Goal: Information Seeking & Learning: Learn about a topic

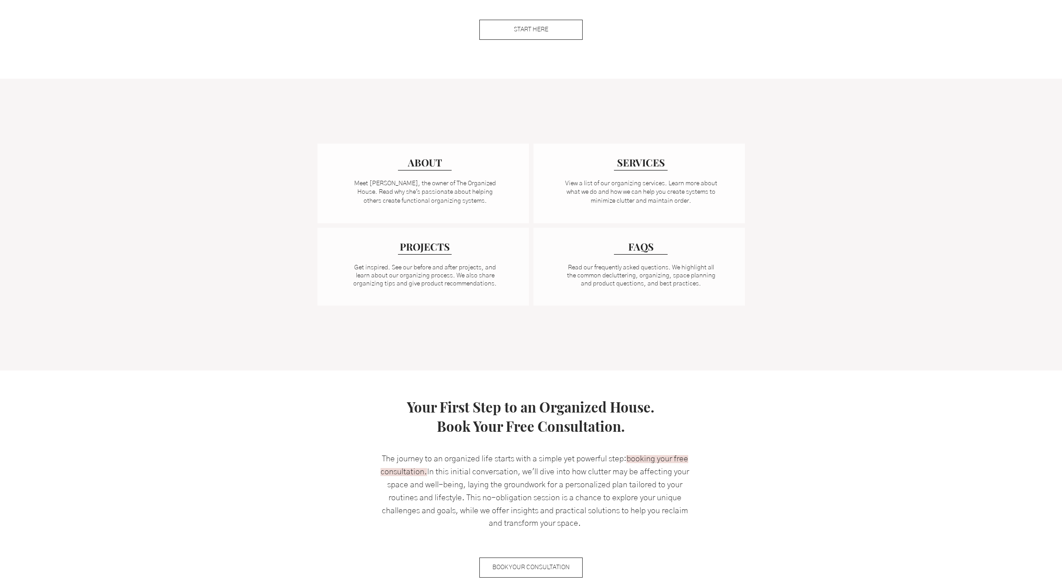
scroll to position [575, 0]
click at [436, 249] on span "PROJECTS" at bounding box center [425, 245] width 55 height 15
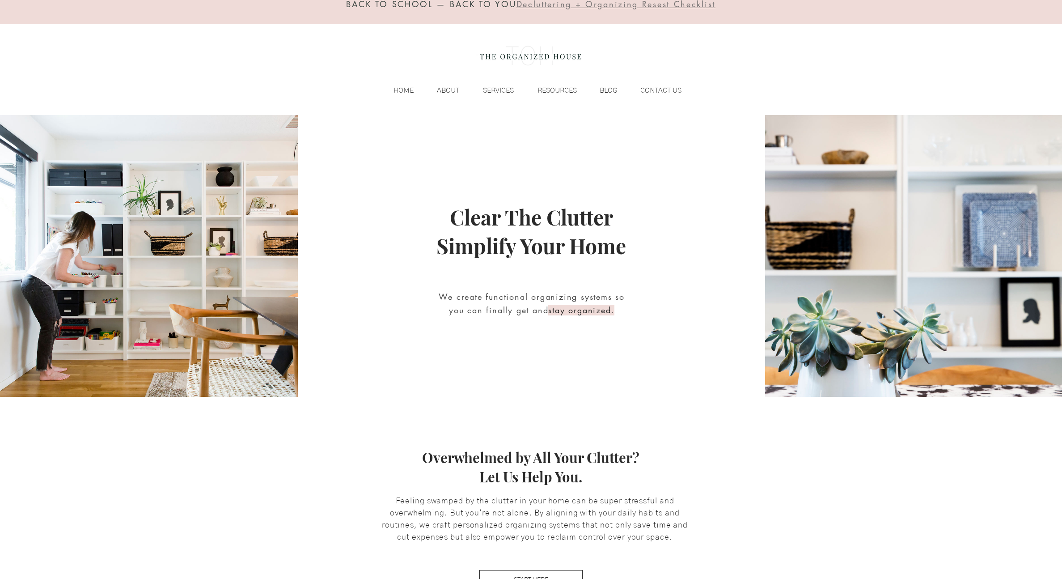
scroll to position [31, 0]
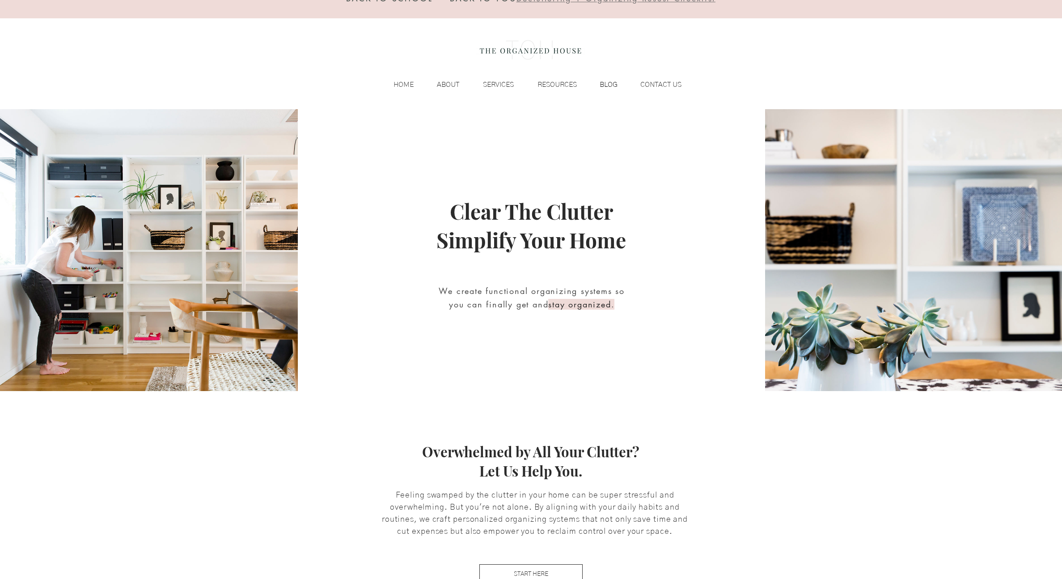
click at [609, 81] on p "BLOG" at bounding box center [608, 84] width 27 height 13
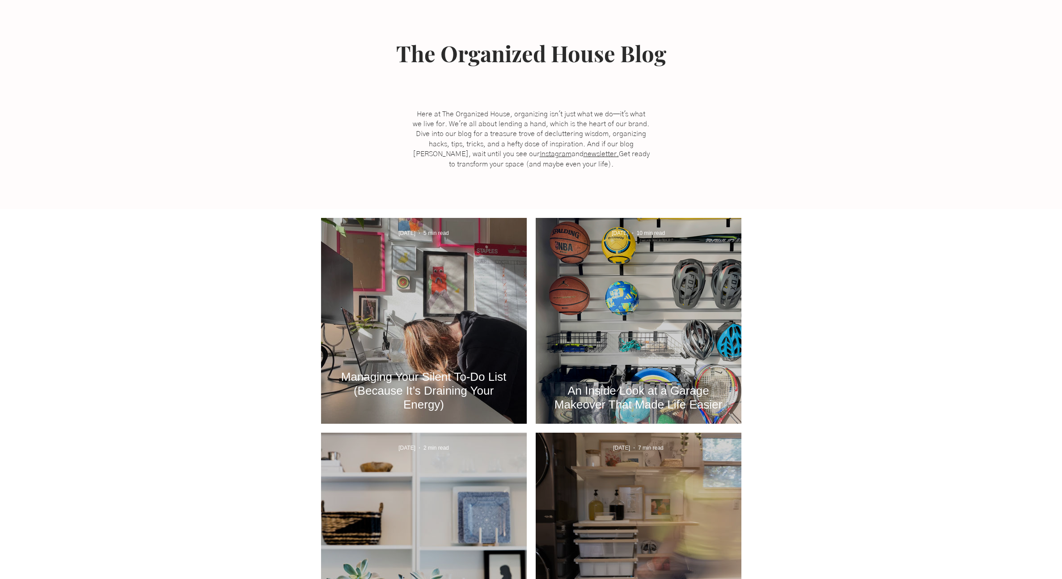
scroll to position [143, 0]
click at [620, 335] on div "An Inside Look at a Garage Makeover That Made Life Easier" at bounding box center [639, 331] width 182 height 164
click at [645, 403] on h2 "An Inside Look at a Garage Makeover That Made Life Easier" at bounding box center [638, 397] width 179 height 28
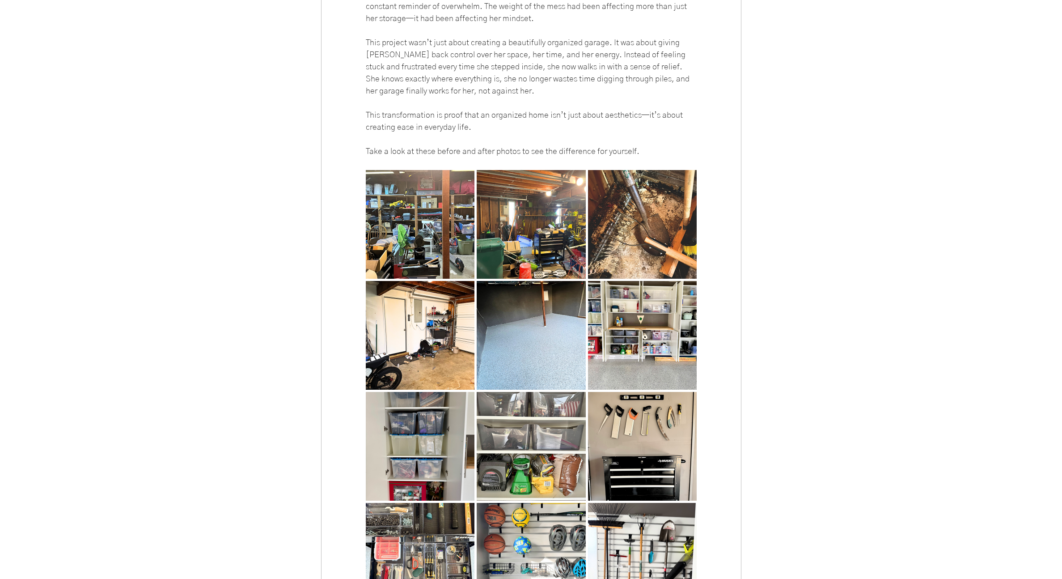
scroll to position [5157, 0]
click at [407, 251] on img "main content" at bounding box center [420, 224] width 109 height 109
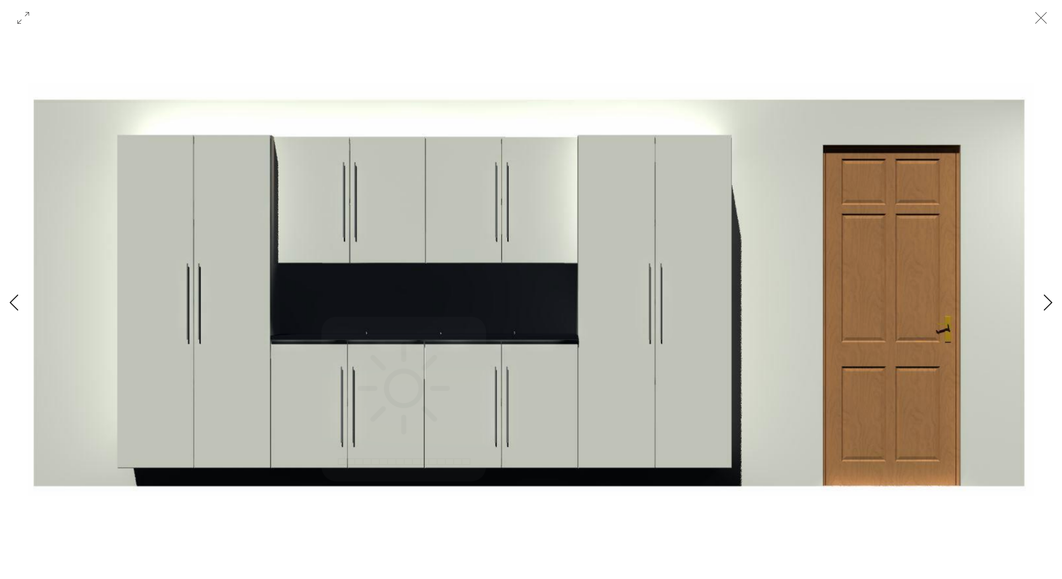
scroll to position [0, 3018]
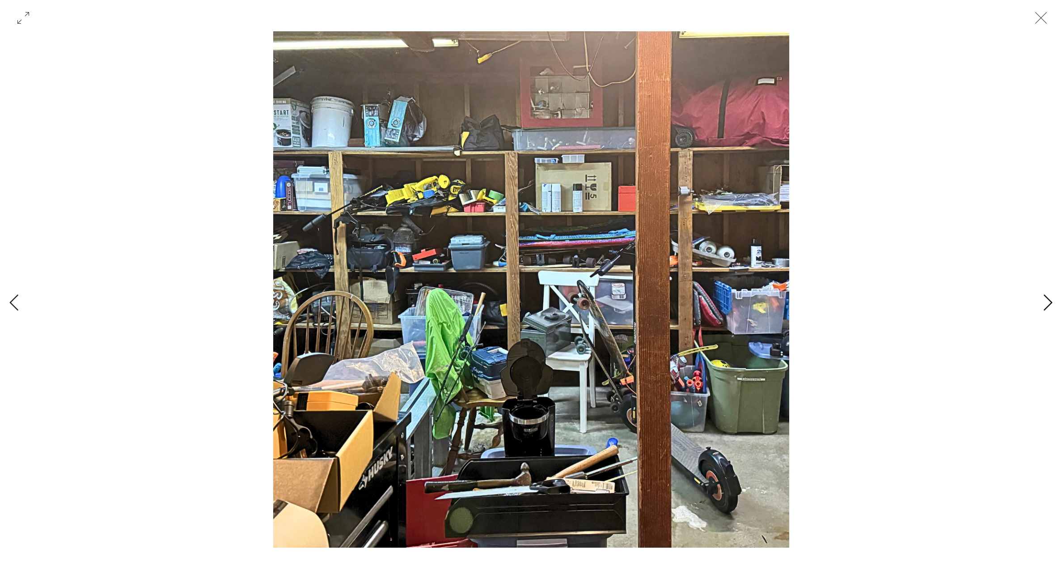
click at [1051, 302] on icon "Next Item" at bounding box center [1048, 302] width 9 height 16
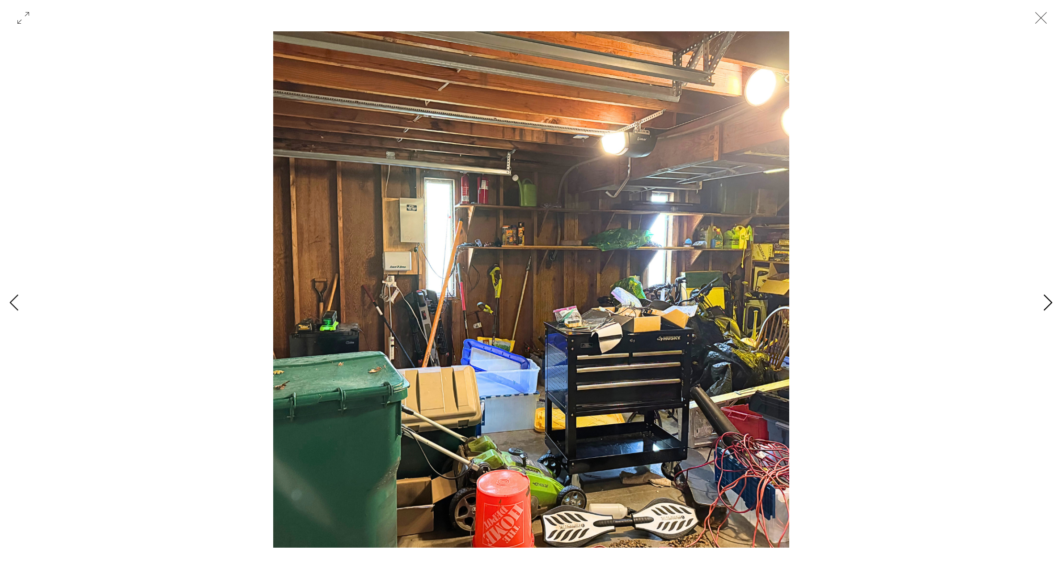
click at [1051, 302] on icon "Next Item" at bounding box center [1048, 302] width 9 height 16
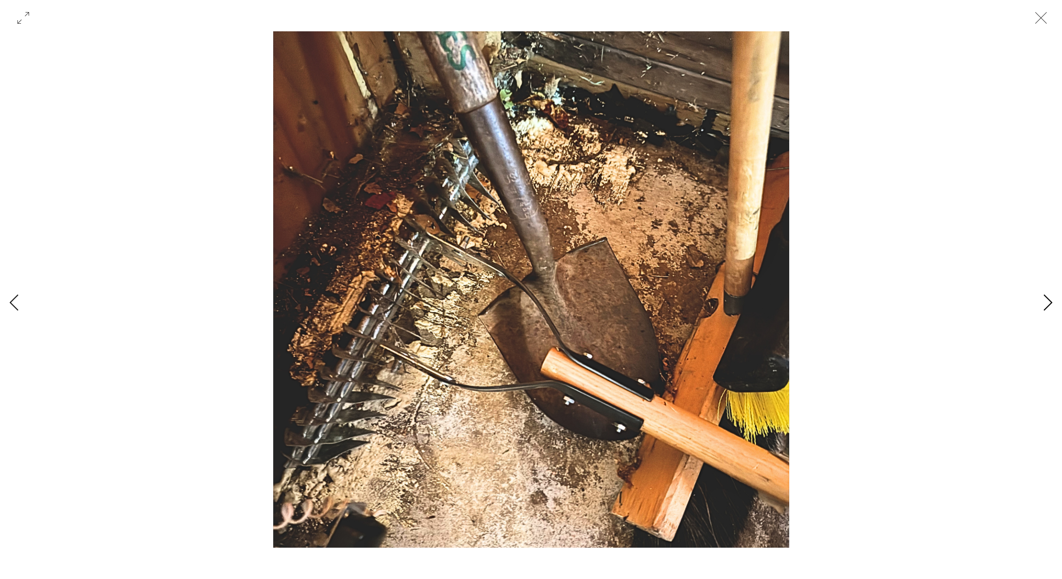
click at [1051, 302] on icon "Next Item" at bounding box center [1048, 302] width 9 height 16
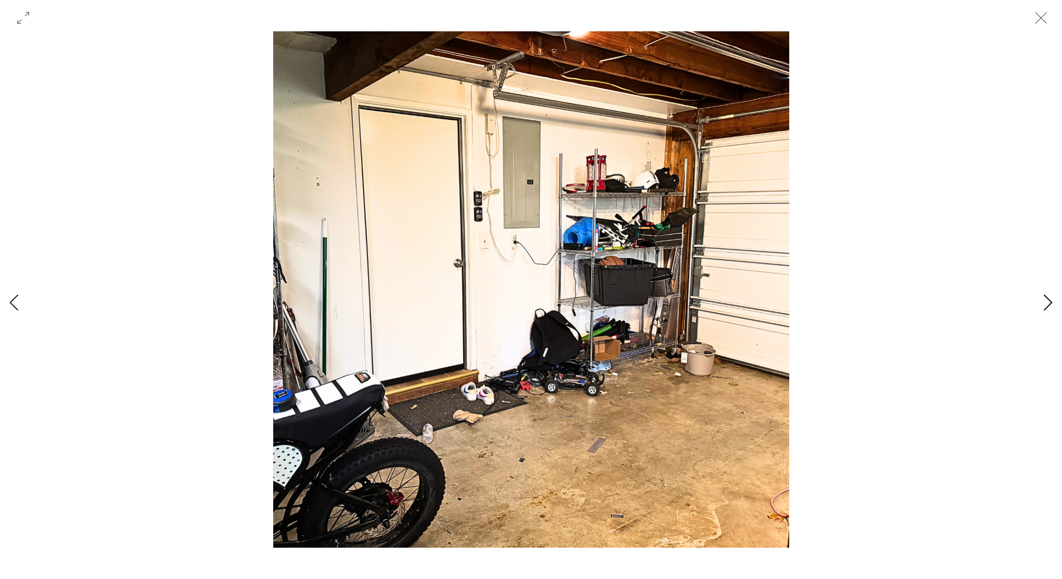
scroll to position [0, 6036]
click at [1051, 302] on icon "Next Item" at bounding box center [1048, 302] width 9 height 16
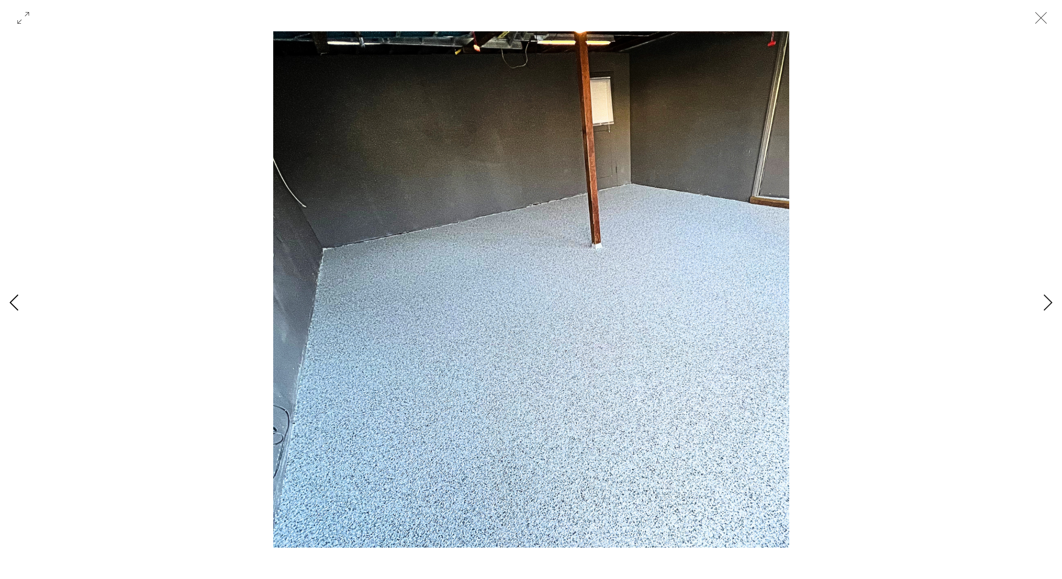
click at [11, 298] on icon "Previous Item" at bounding box center [14, 302] width 10 height 17
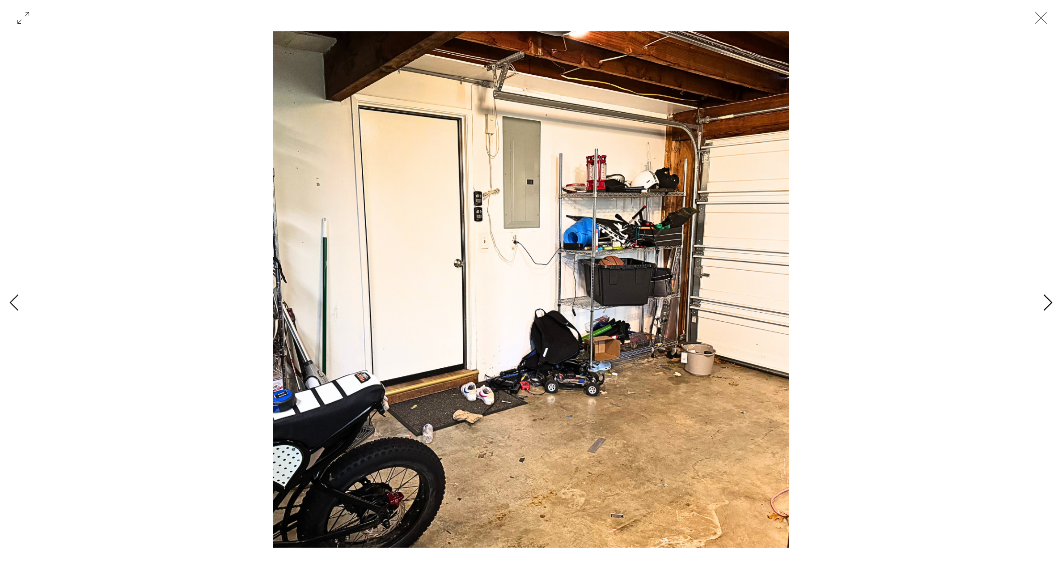
click at [1048, 304] on icon "Next Item" at bounding box center [1048, 302] width 10 height 17
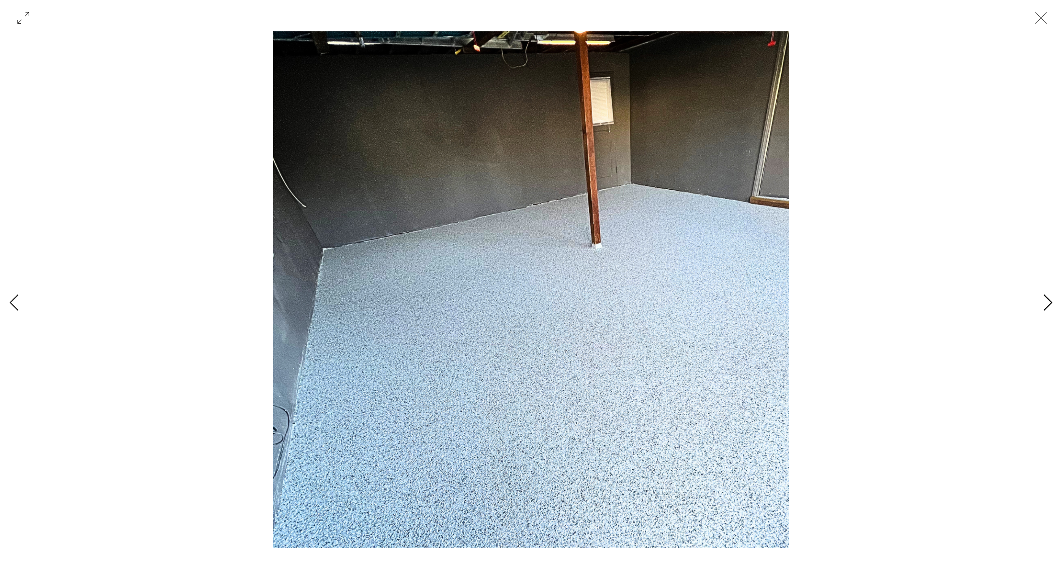
scroll to position [0, 7042]
click at [1048, 304] on icon "Next Item" at bounding box center [1048, 302] width 10 height 17
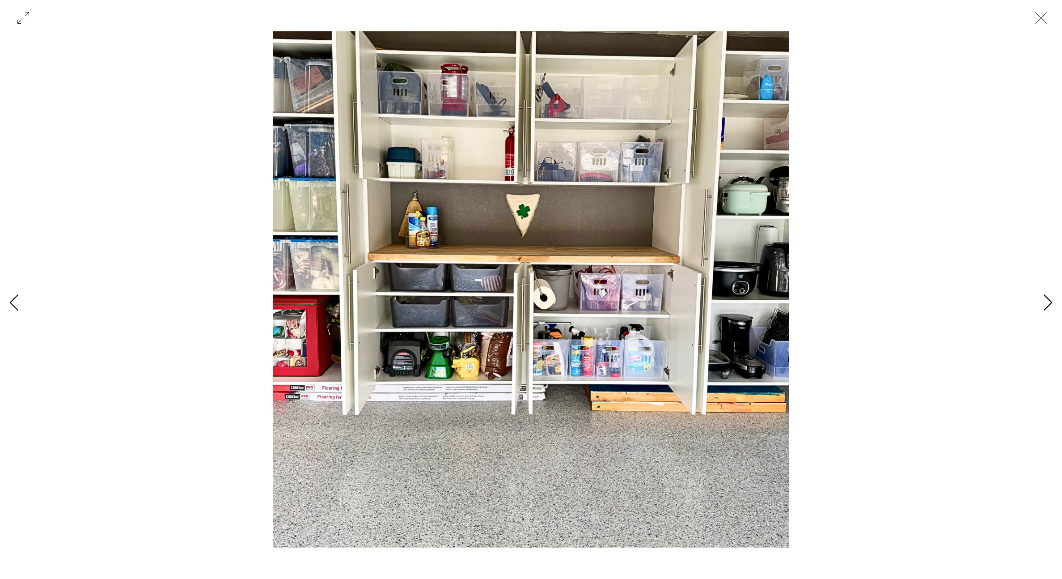
click at [1048, 304] on icon "Next Item" at bounding box center [1048, 302] width 10 height 17
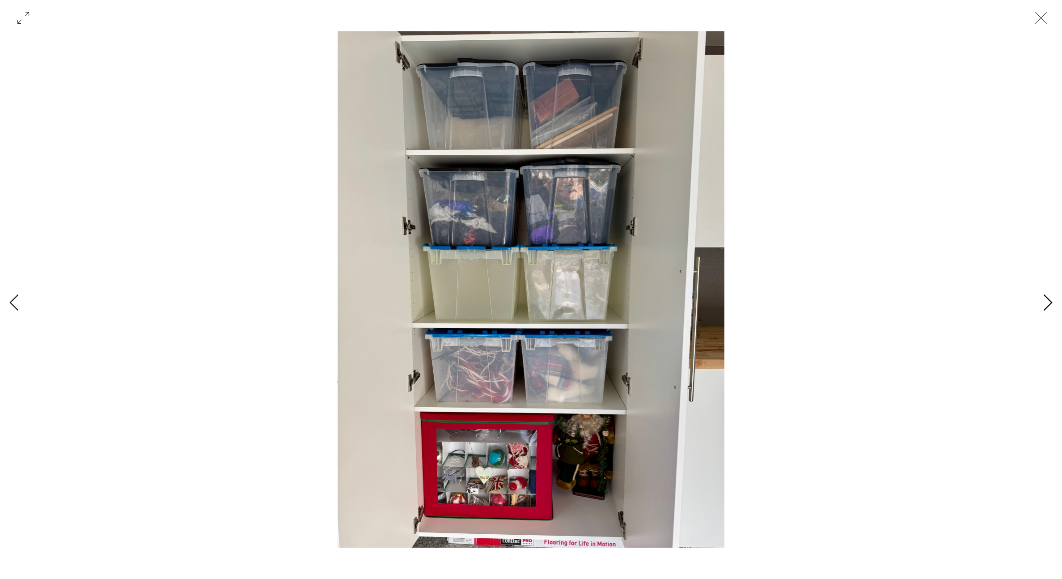
click at [1048, 304] on icon "Next Item" at bounding box center [1048, 302] width 10 height 17
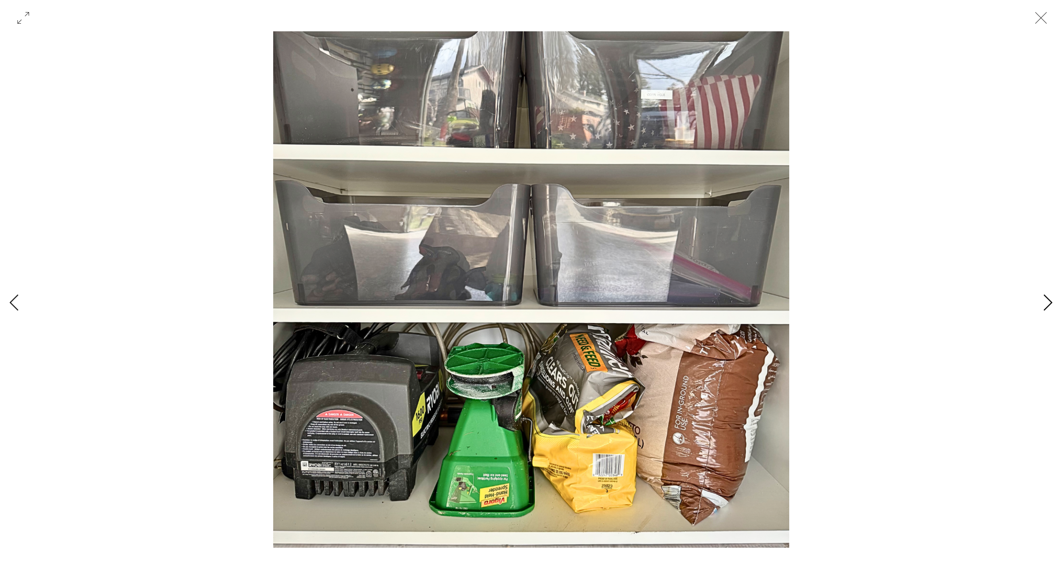
scroll to position [0, 10060]
click at [1048, 304] on icon "Next Item" at bounding box center [1048, 302] width 10 height 17
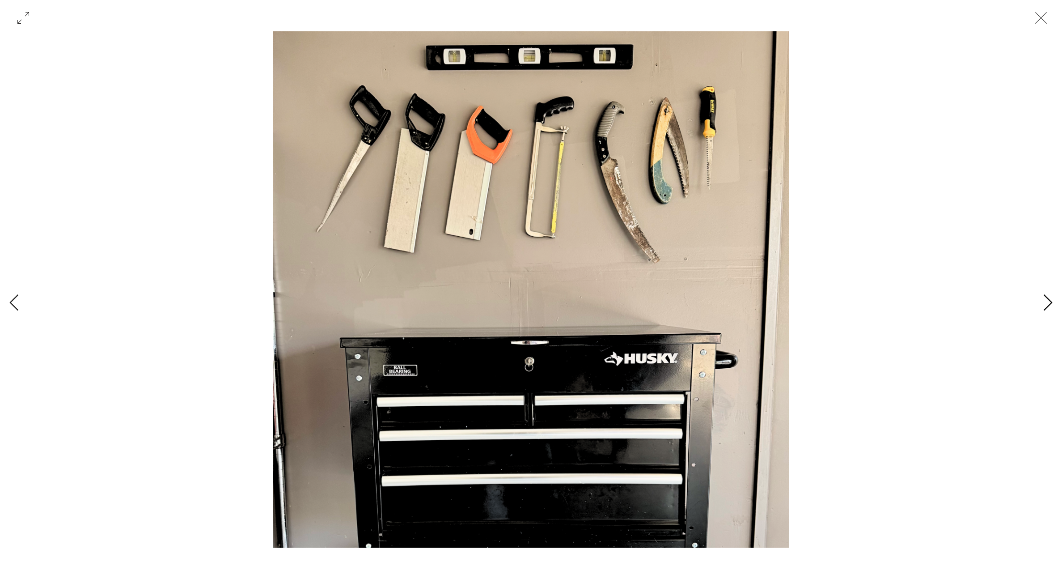
scroll to position [0, 11066]
click at [1048, 304] on icon "Next Item" at bounding box center [1048, 302] width 10 height 17
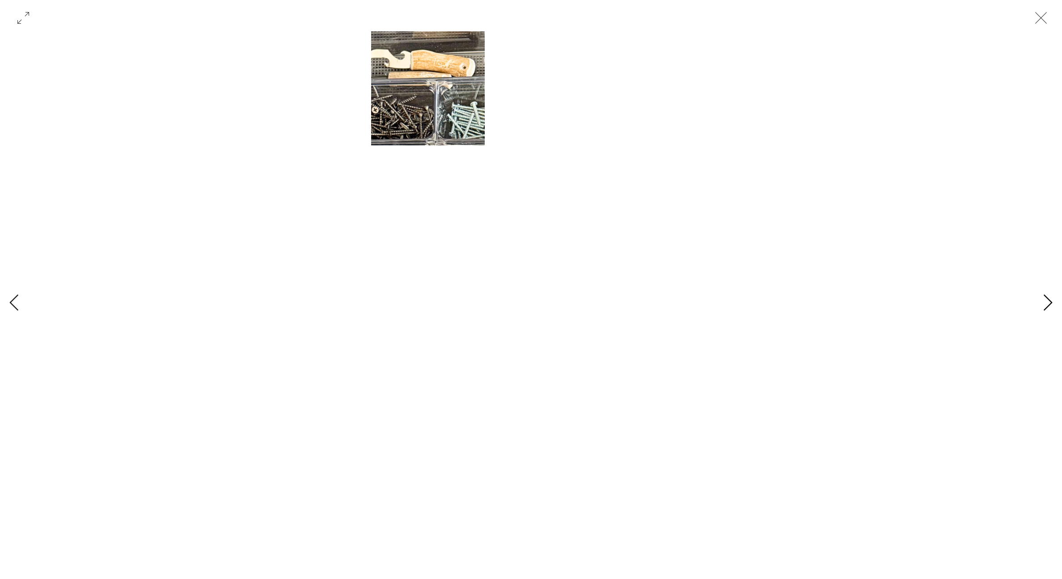
scroll to position [0, 12072]
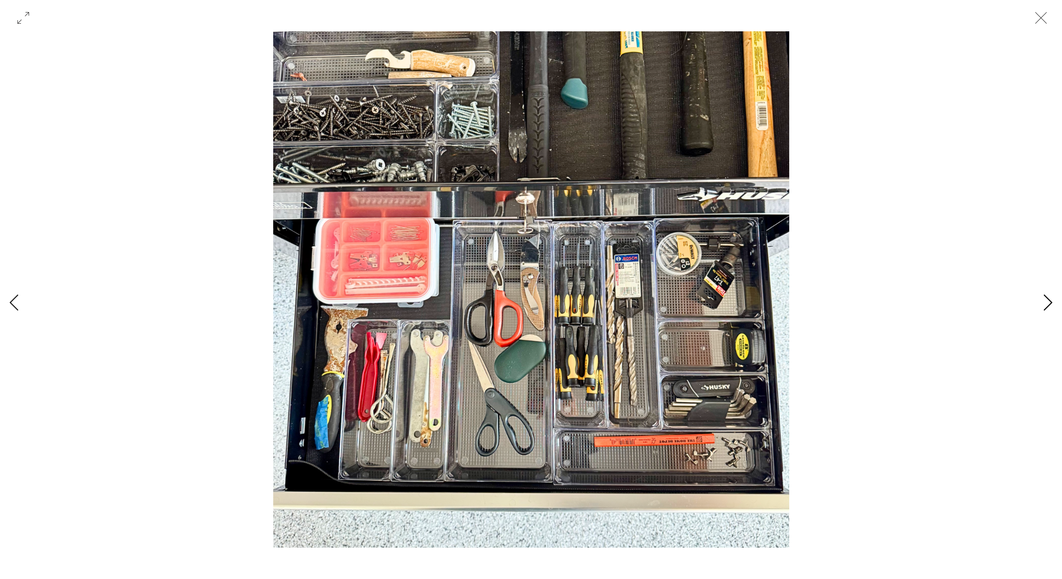
click at [1048, 304] on icon "Next Item" at bounding box center [1048, 302] width 10 height 17
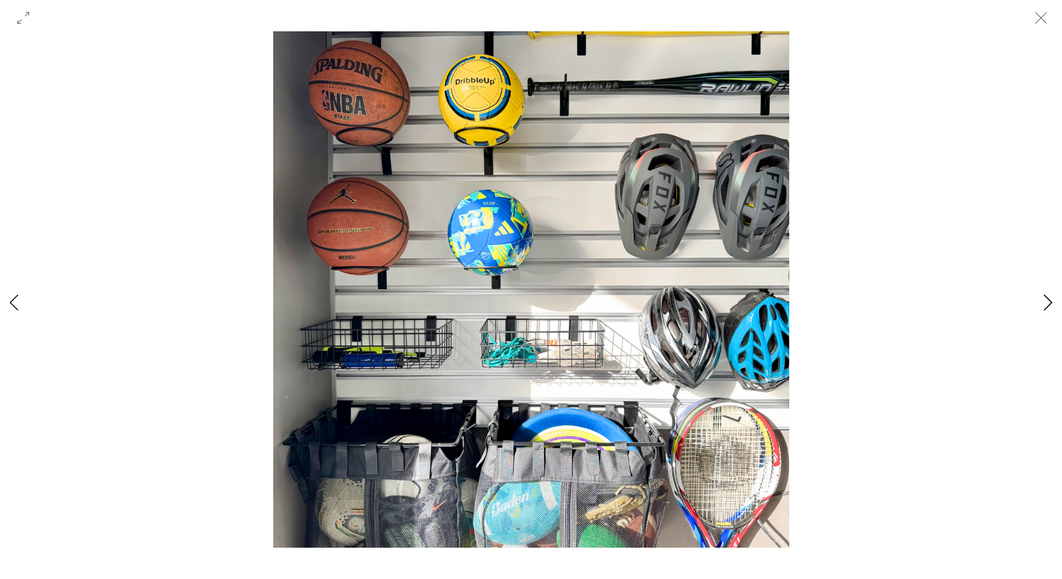
click at [1045, 304] on icon "Next Item" at bounding box center [1048, 302] width 10 height 17
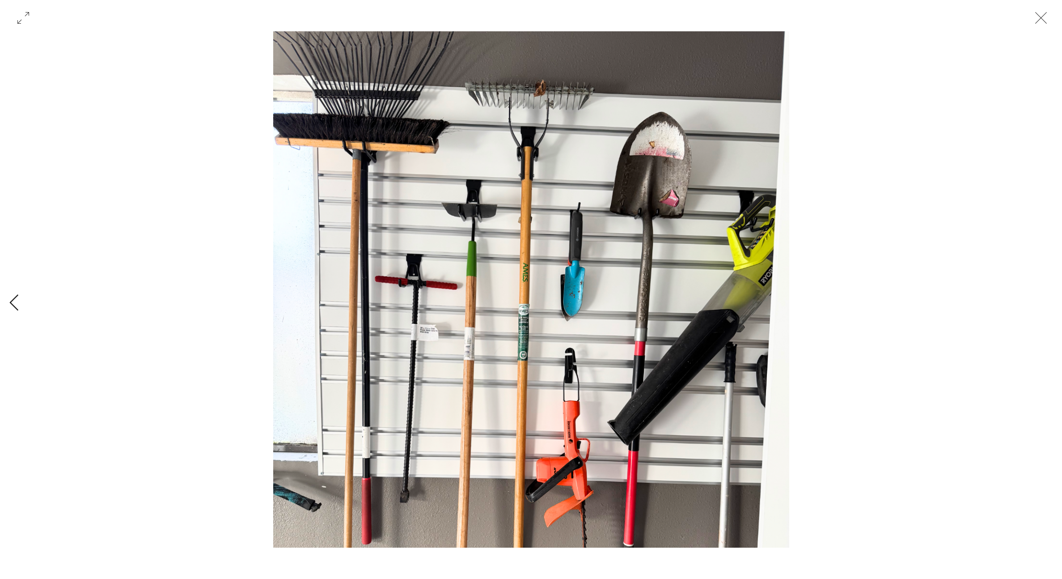
click at [1045, 304] on div "Gallery with 15 items" at bounding box center [531, 302] width 1062 height 543
click at [1044, 17] on icon "Close" at bounding box center [1041, 17] width 27 height 27
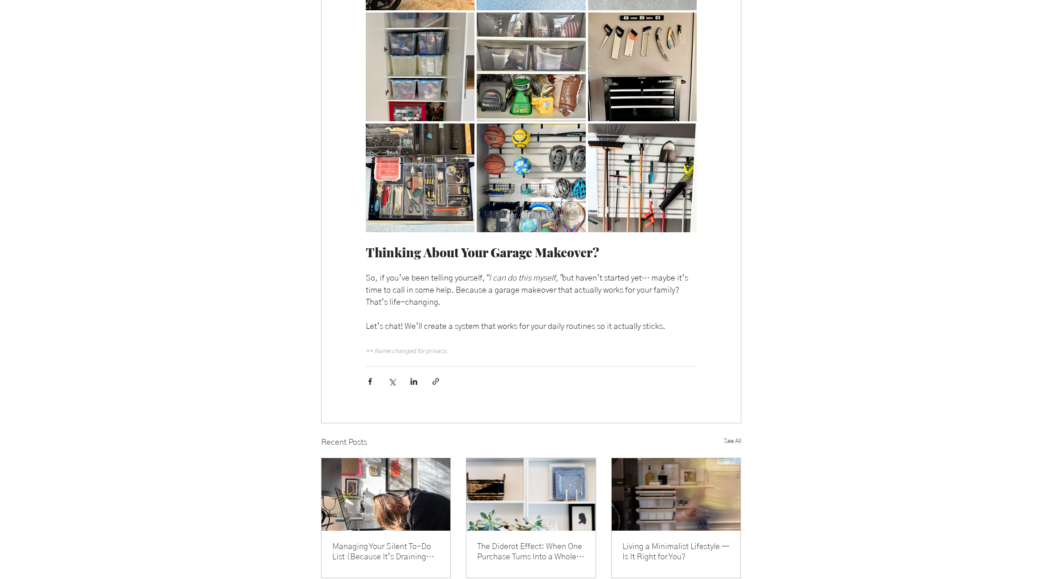
scroll to position [5687, 0]
